Goal: Transaction & Acquisition: Download file/media

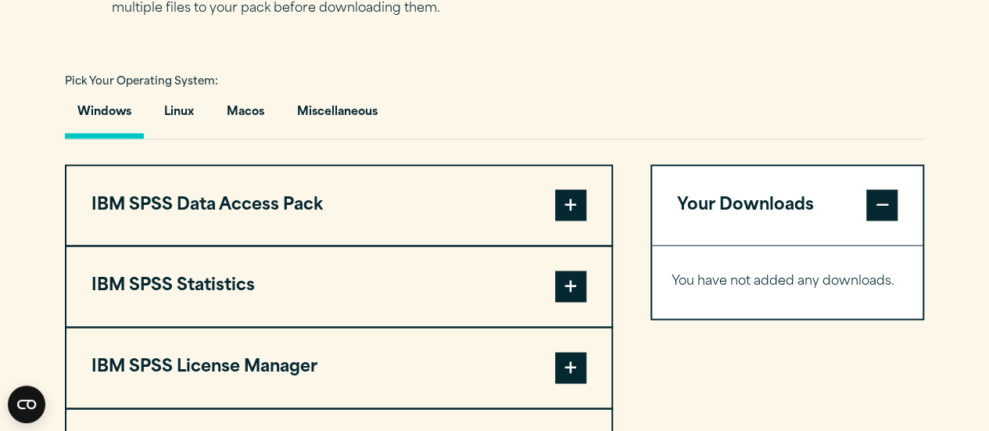
scroll to position [1251, 0]
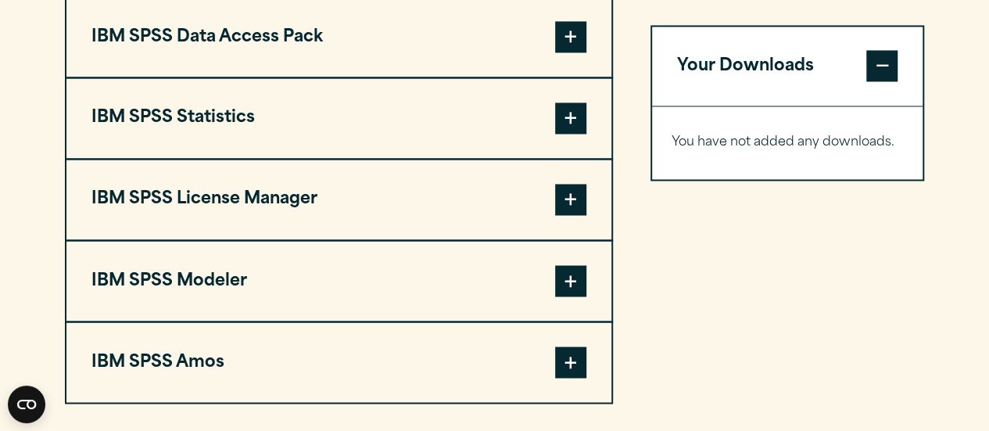
click at [571, 134] on span at bounding box center [570, 117] width 31 height 31
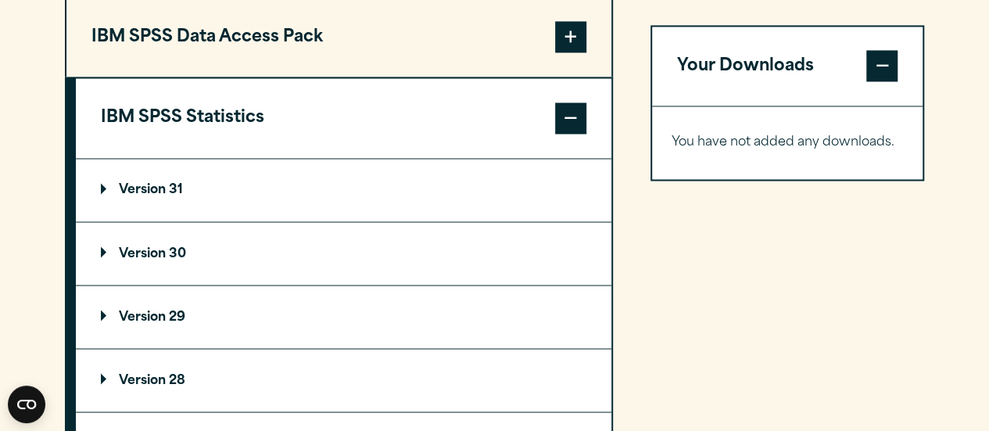
click at [123, 196] on p "Version 31" at bounding box center [142, 190] width 82 height 13
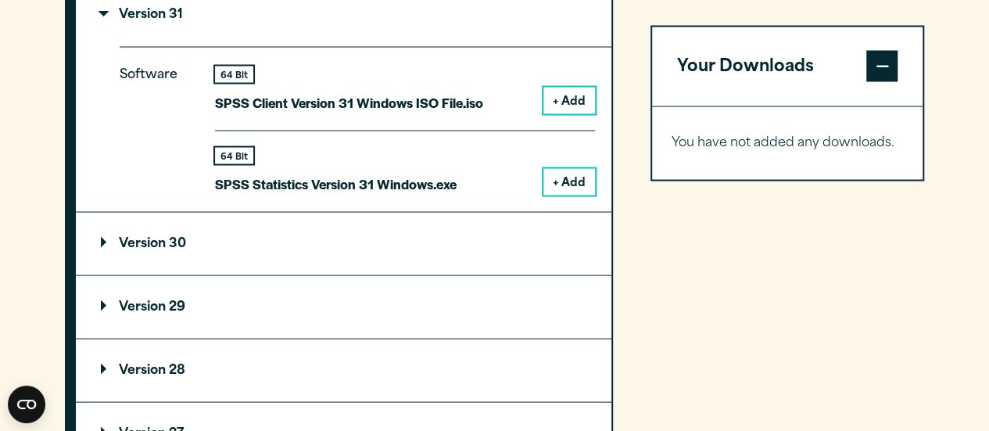
scroll to position [1485, 0]
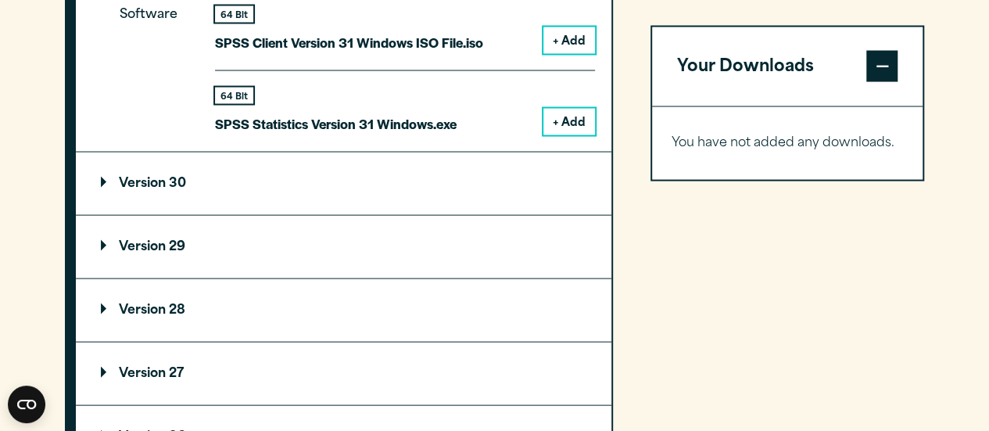
click at [553, 135] on button "+ Add" at bounding box center [569, 122] width 52 height 27
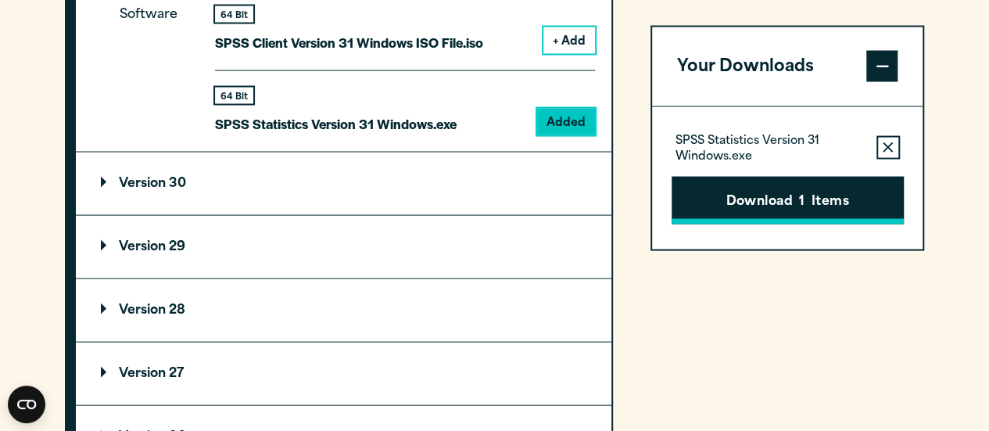
click at [759, 196] on button "Download 1 Items" at bounding box center [787, 200] width 232 height 48
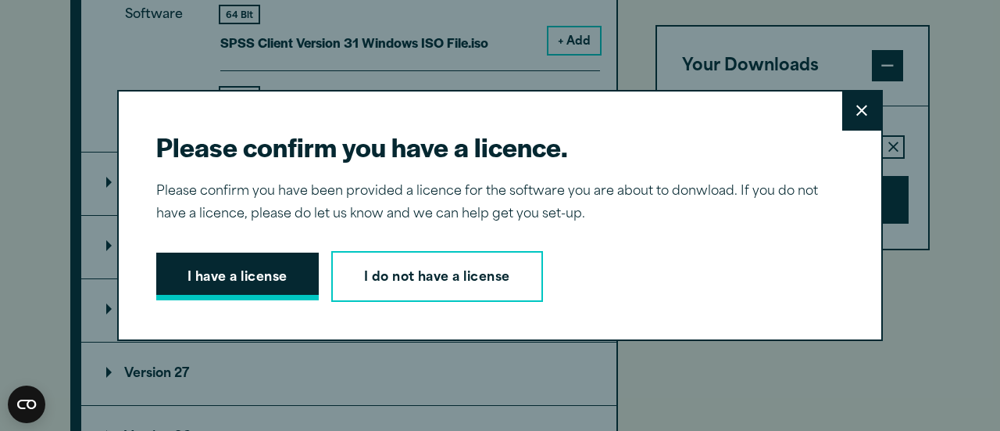
click at [181, 265] on button "I have a license" at bounding box center [237, 276] width 163 height 48
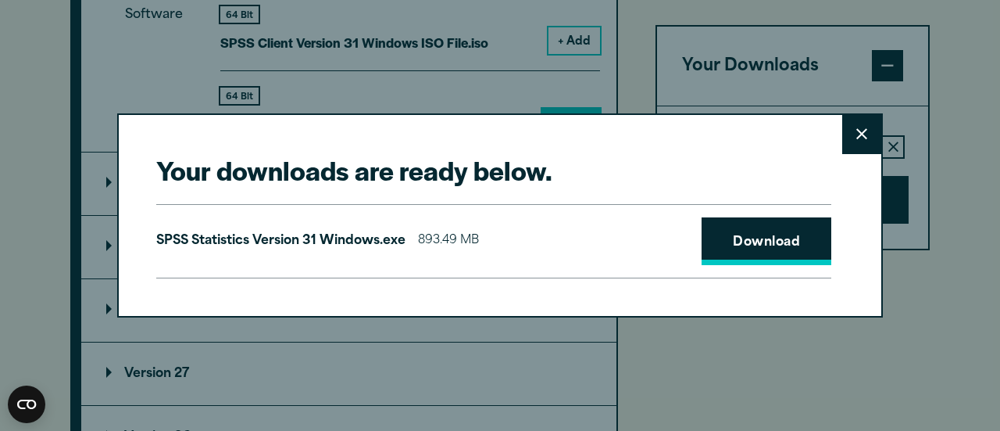
click at [753, 243] on link "Download" at bounding box center [767, 241] width 130 height 48
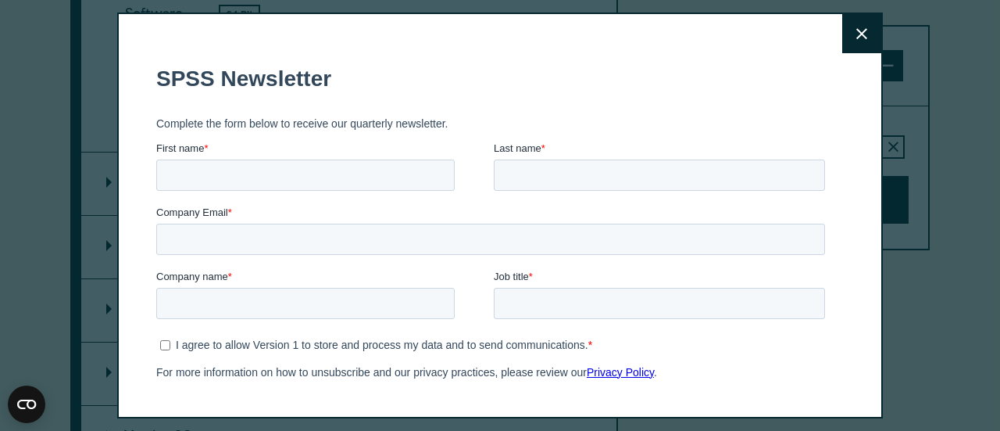
click at [596, 119] on p "Complete the form below to receive our quarterly newsletter." at bounding box center [493, 123] width 675 height 13
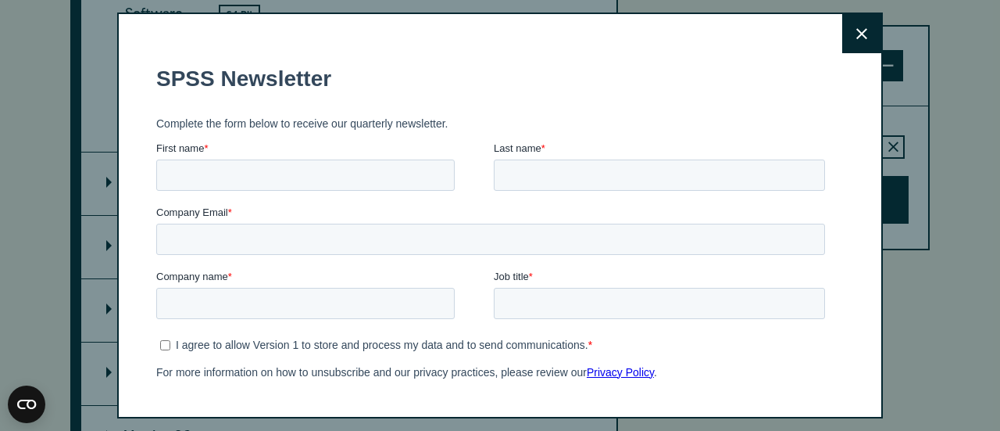
click at [857, 35] on icon at bounding box center [862, 34] width 11 height 12
click at [857, 34] on icon at bounding box center [862, 34] width 11 height 12
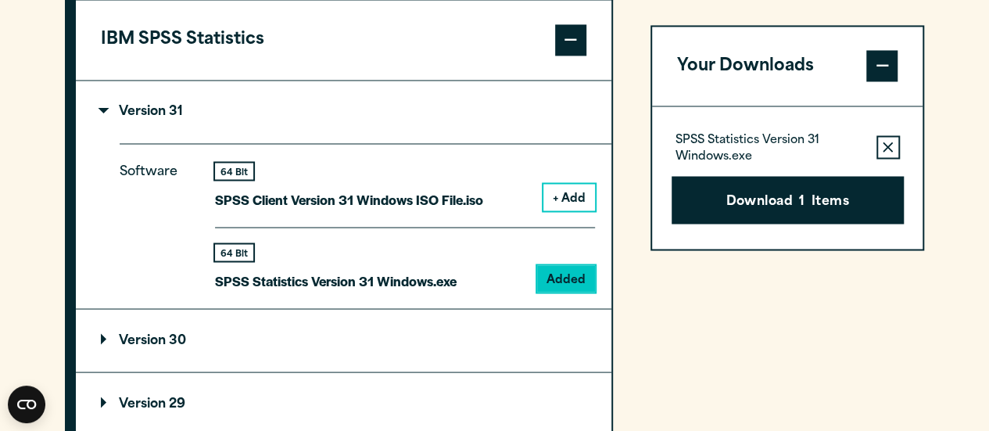
scroll to position [1329, 0]
click at [823, 302] on div "Your Downloads SPSS Statistics Version 31 Windows.exe Remove this item from you…" at bounding box center [787, 394] width 274 height 952
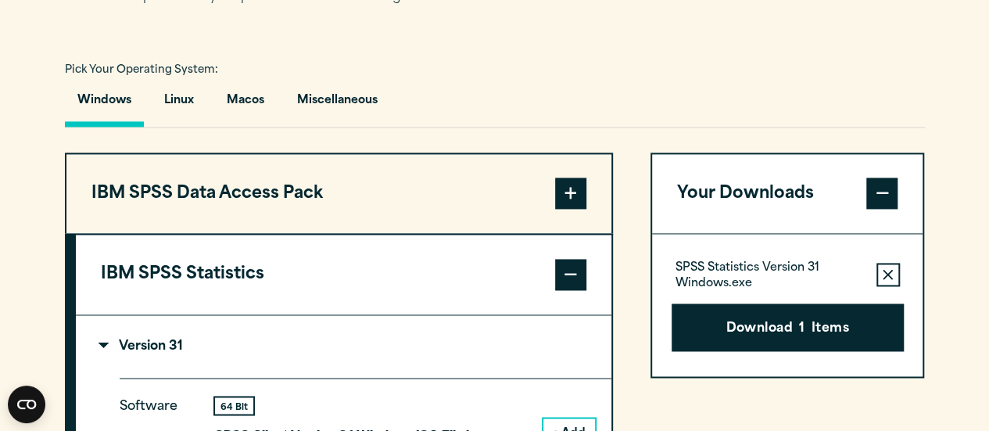
scroll to position [1563, 0]
